Goal: Find specific page/section: Find specific page/section

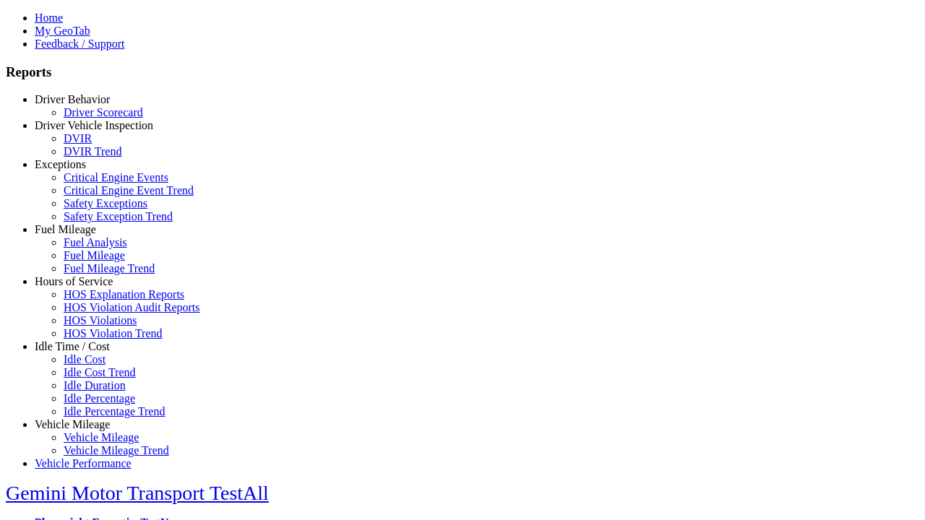
click at [83, 418] on link "Vehicle Mileage" at bounding box center [72, 424] width 75 height 12
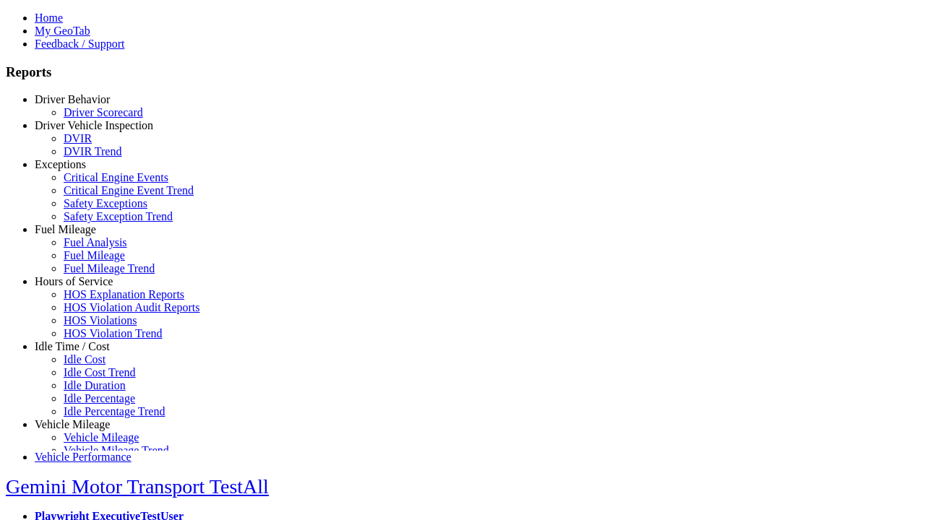
click at [94, 431] on link "Vehicle Mileage" at bounding box center [101, 437] width 75 height 12
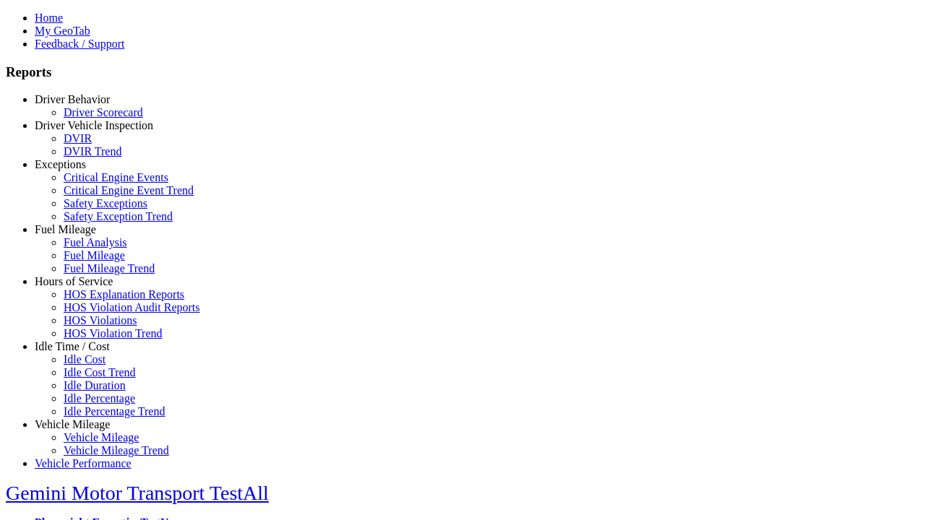
select select "**********"
type input "**********"
